Goal: Find specific page/section: Find specific page/section

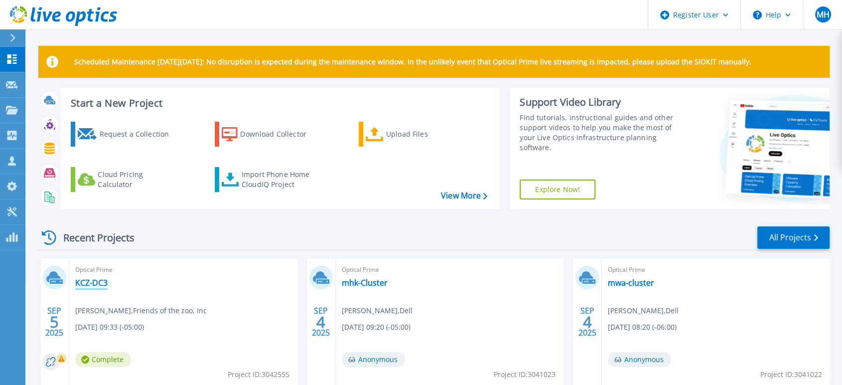
click at [96, 279] on link "KCZ-DC3" at bounding box center [91, 283] width 32 height 10
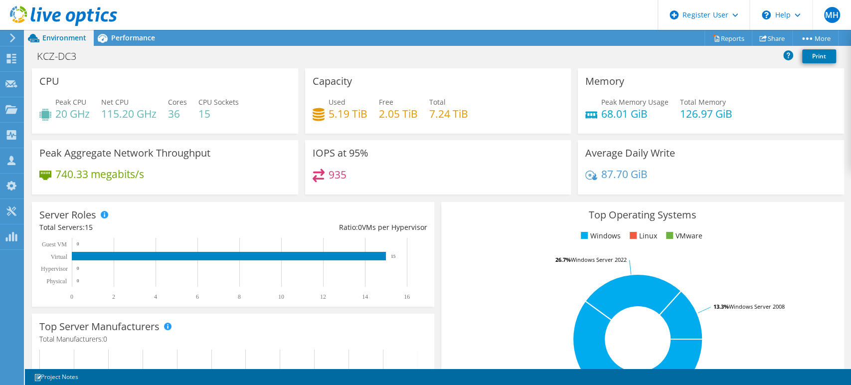
click at [36, 18] on icon at bounding box center [63, 16] width 107 height 20
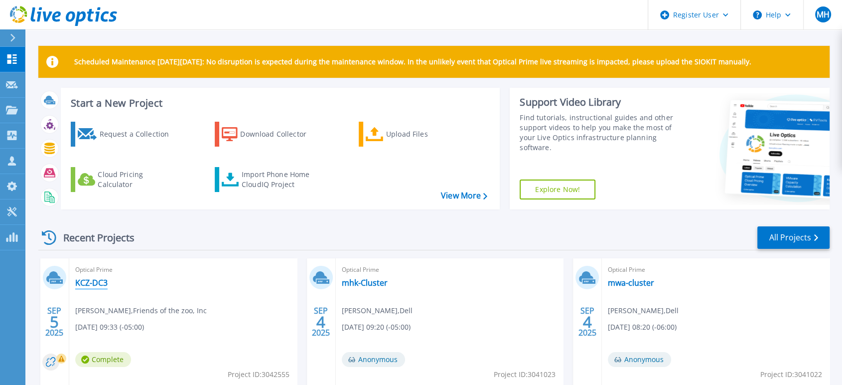
click at [95, 286] on link "KCZ-DC3" at bounding box center [91, 283] width 32 height 10
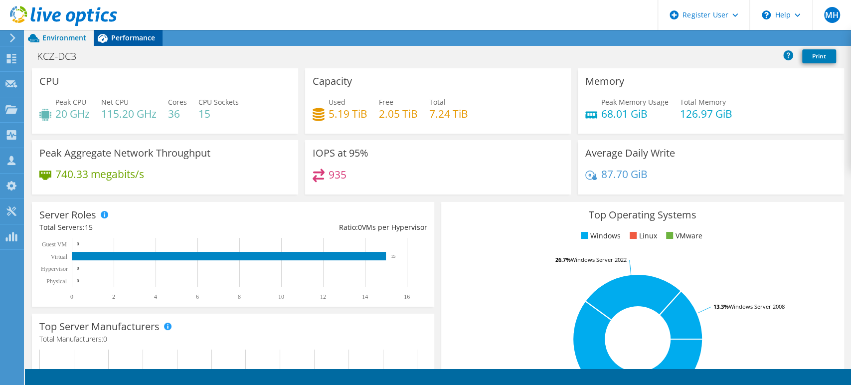
click at [144, 38] on span "Performance" at bounding box center [133, 37] width 44 height 9
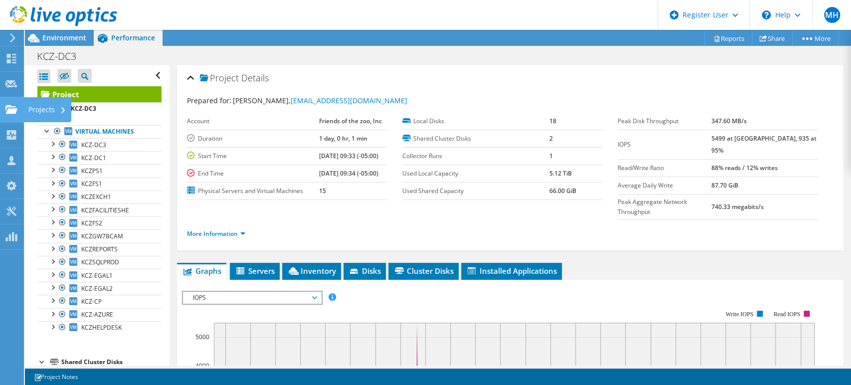
click at [10, 115] on div at bounding box center [11, 110] width 12 height 11
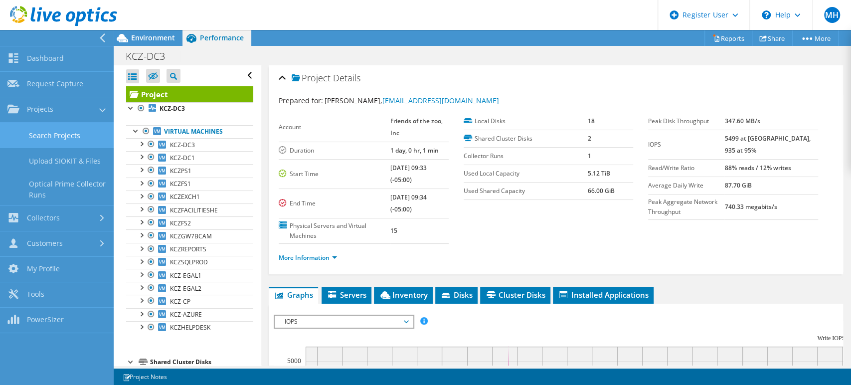
click at [34, 144] on link "Search Projects" at bounding box center [57, 135] width 114 height 25
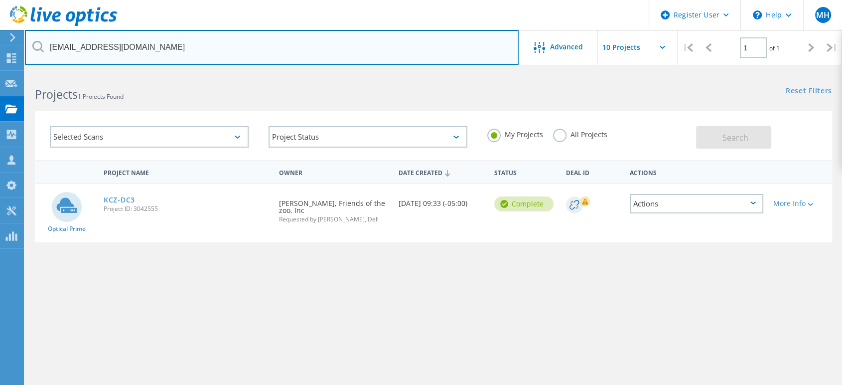
click at [279, 46] on input "[EMAIL_ADDRESS][DOMAIN_NAME]" at bounding box center [272, 47] width 494 height 35
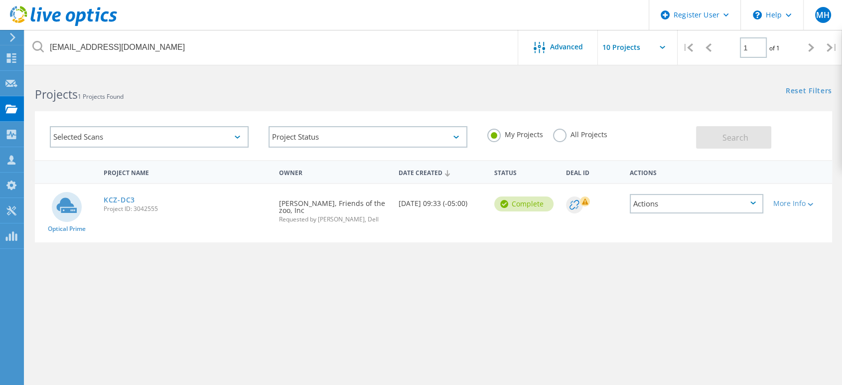
click at [553, 135] on label "All Projects" at bounding box center [580, 133] width 54 height 9
click at [0, 0] on input "All Projects" at bounding box center [0, 0] width 0 height 0
click at [731, 138] on span "Search" at bounding box center [736, 137] width 26 height 11
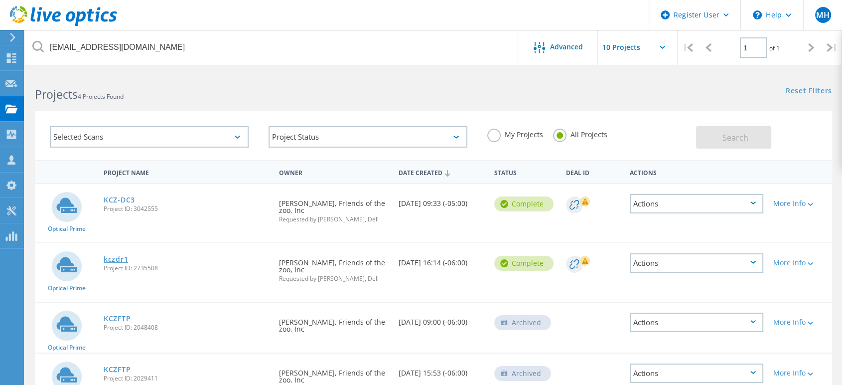
click at [112, 259] on link "kczdr1" at bounding box center [116, 259] width 24 height 7
